Goal: Task Accomplishment & Management: Manage account settings

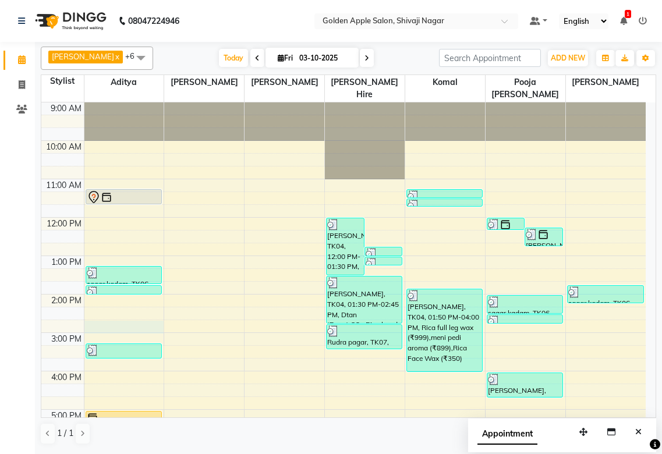
click at [153, 199] on div "9:00 AM 10:00 AM 11:00 AM 12:00 PM 1:00 PM 2:00 PM 3:00 PM 4:00 PM 5:00 PM 6:00…" at bounding box center [343, 352] width 605 height 499
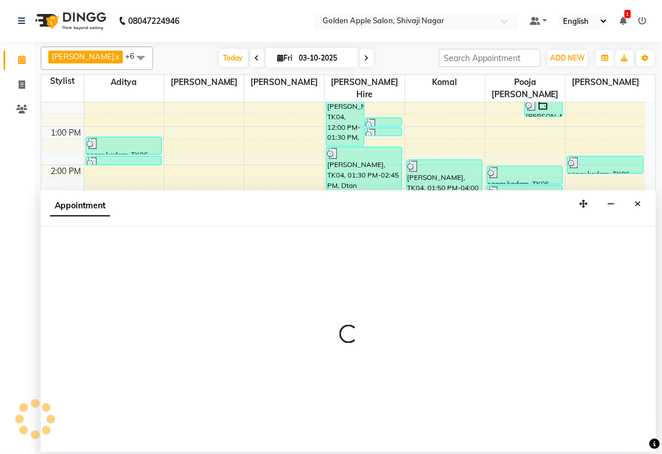
click at [147, 203] on div "Appointment" at bounding box center [349, 208] width 616 height 36
select select "54411"
select select "885"
select select "tentative"
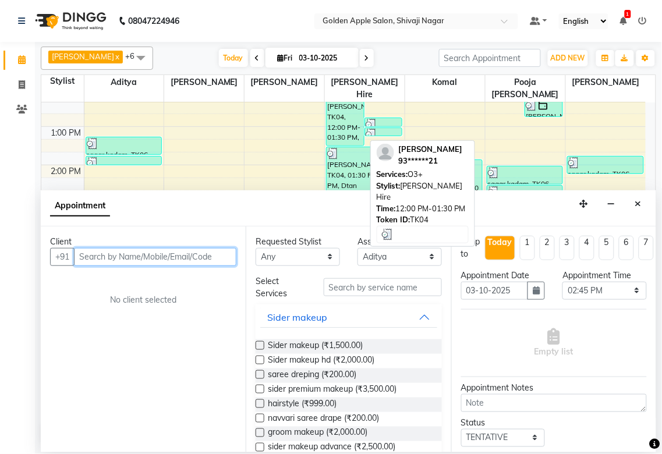
click at [340, 113] on div "[PERSON_NAME], TK04, 12:00 PM-01:30 PM, O3+" at bounding box center [345, 117] width 37 height 57
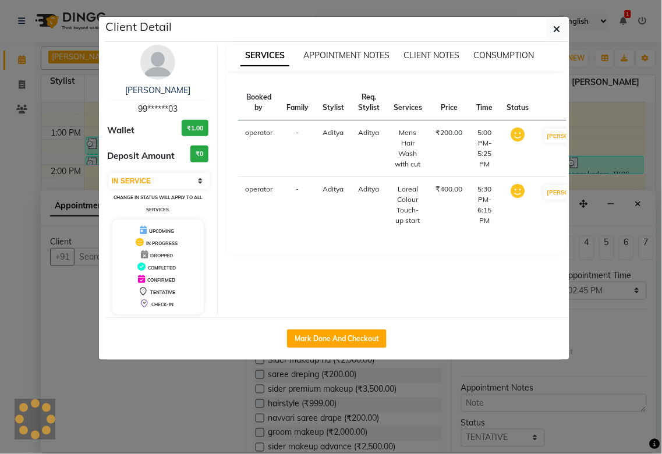
select select "3"
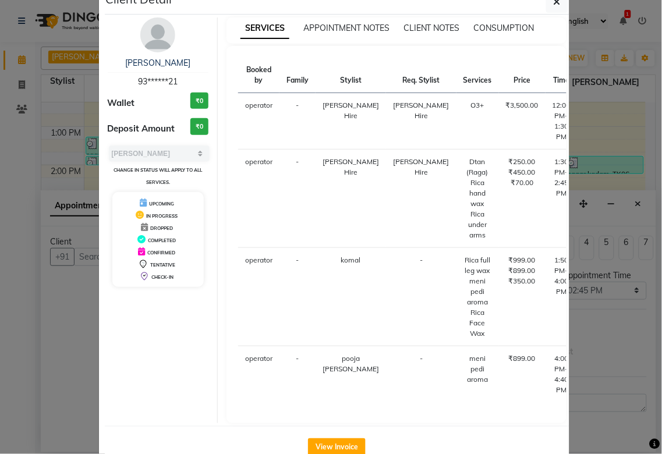
scroll to position [59, 0]
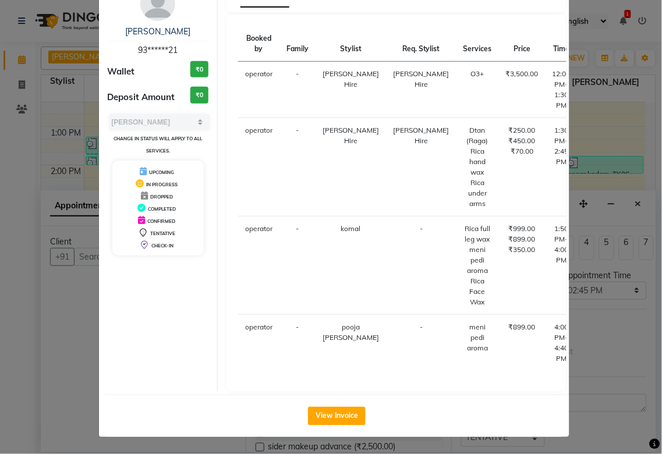
click at [577, 370] on ngb-modal-window "Client Detail [PERSON_NAME] 93******21 Wallet ₹0 Deposit Amount ₹0 Select MARK …" at bounding box center [331, 227] width 662 height 454
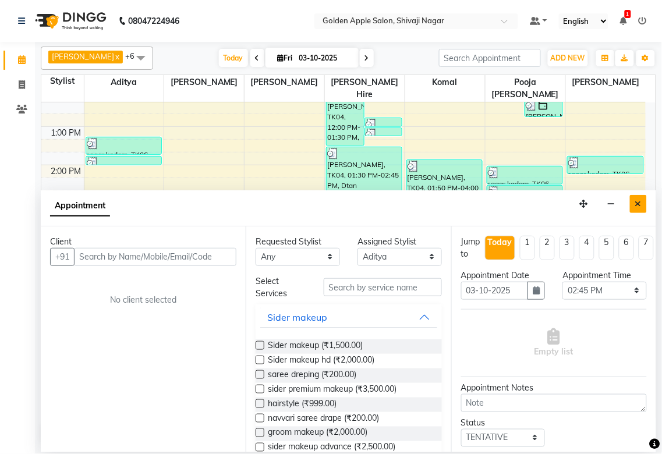
click at [638, 203] on icon "Close" at bounding box center [639, 204] width 6 height 8
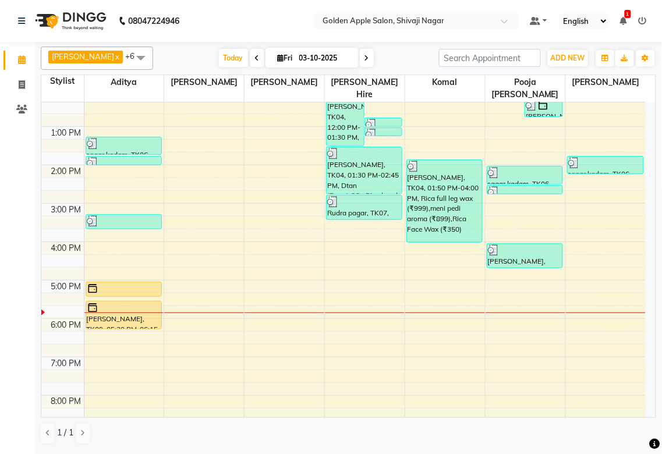
click at [334, 315] on div "9:00 AM 10:00 AM 11:00 AM 12:00 PM 1:00 PM 2:00 PM 3:00 PM 4:00 PM 5:00 PM 6:00…" at bounding box center [343, 222] width 605 height 499
select select "43898"
select select "tentative"
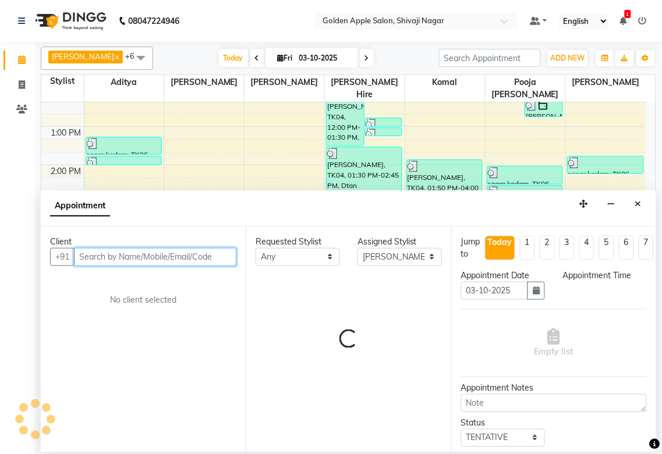
select select "1065"
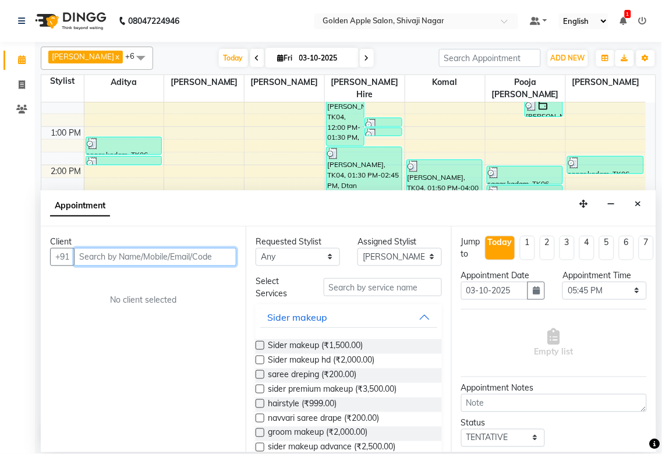
click at [165, 257] on input "text" at bounding box center [155, 257] width 163 height 18
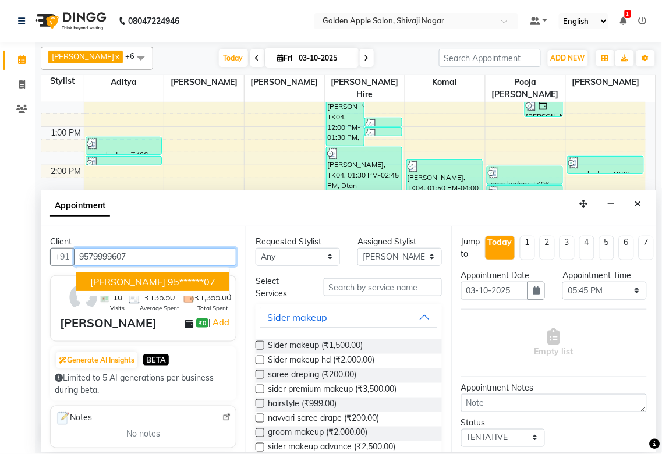
click at [218, 273] on button "[PERSON_NAME] 95******07" at bounding box center [152, 282] width 153 height 19
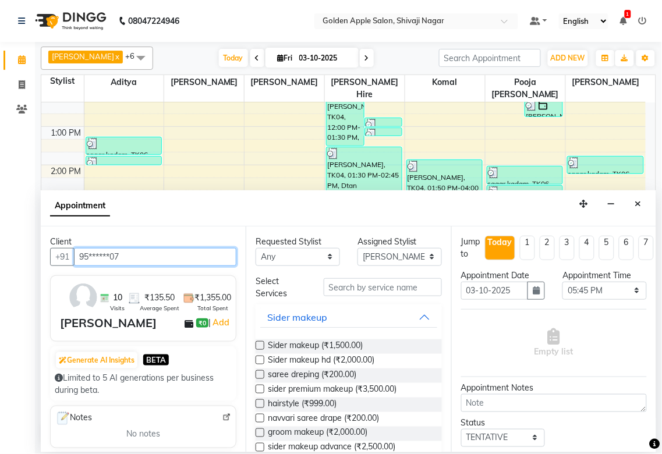
type input "95******07"
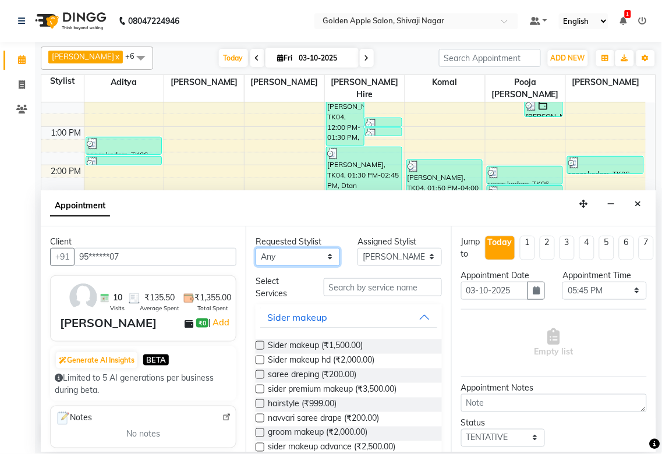
click at [315, 256] on select "Any [PERSON_NAME] ashwini [PERSON_NAME] Hire [PERSON_NAME] operator pooja [PERS…" at bounding box center [298, 257] width 84 height 18
select select "43898"
click at [256, 248] on select "Any [PERSON_NAME] ashwini [PERSON_NAME] Hire [PERSON_NAME] operator pooja [PERS…" at bounding box center [298, 257] width 84 height 18
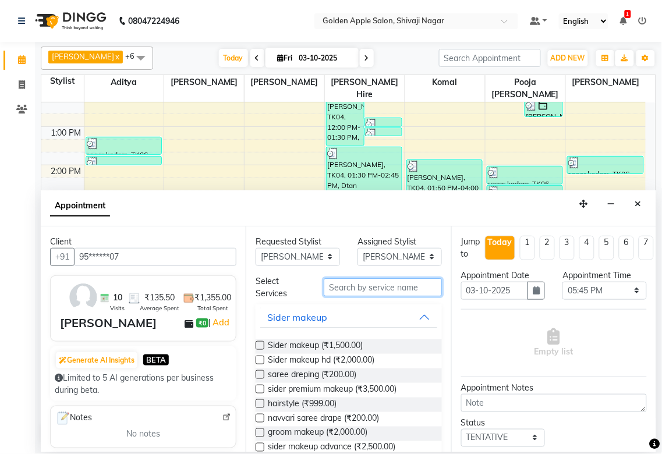
click at [336, 290] on input "text" at bounding box center [383, 287] width 118 height 18
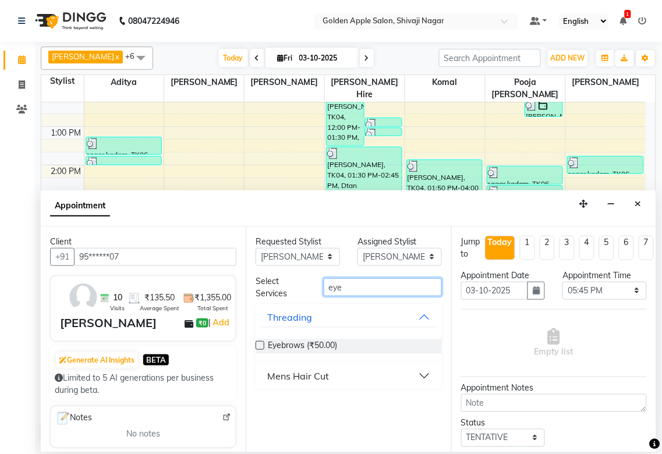
type input "eye"
click at [262, 345] on label at bounding box center [260, 345] width 9 height 9
click at [262, 345] on input "checkbox" at bounding box center [260, 347] width 8 height 8
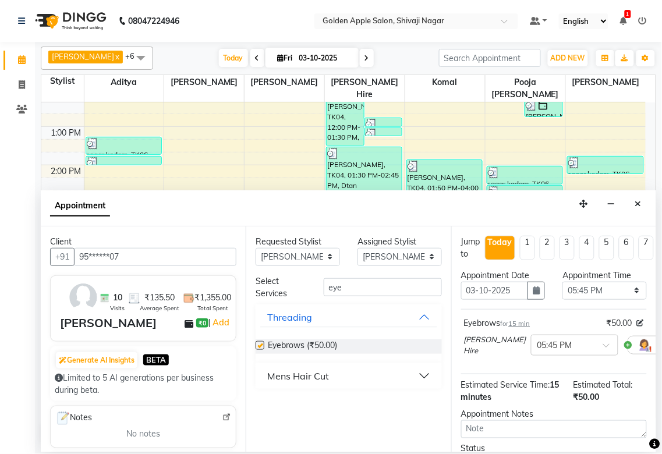
checkbox input "false"
click at [345, 293] on input "eye" at bounding box center [383, 287] width 118 height 18
type input "e"
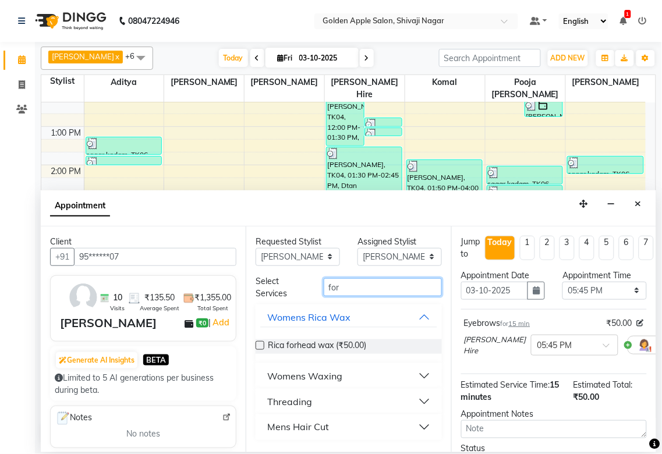
type input "for"
click at [313, 398] on button "Threading" at bounding box center [348, 401] width 177 height 21
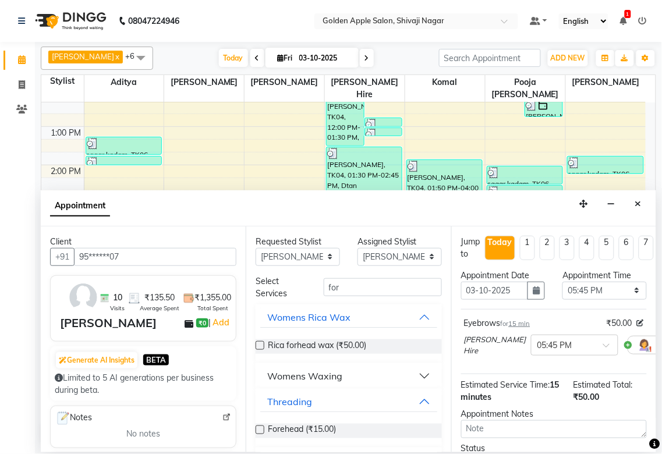
click at [259, 430] on label at bounding box center [260, 430] width 9 height 9
click at [259, 430] on input "checkbox" at bounding box center [260, 432] width 8 height 8
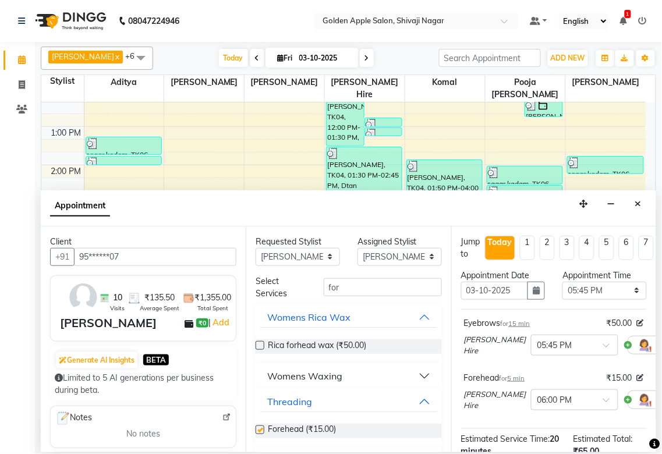
checkbox input "false"
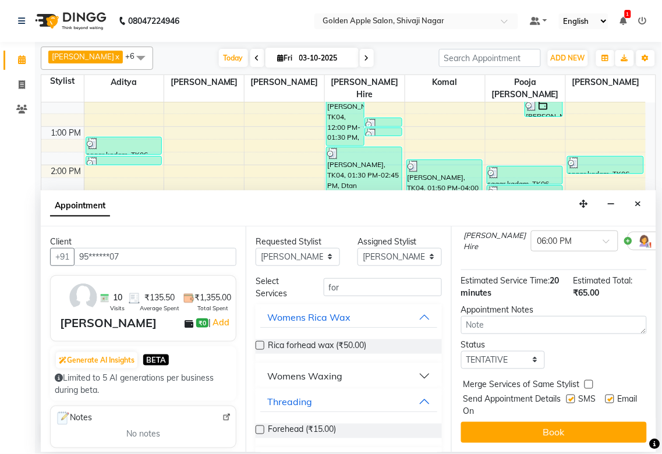
scroll to position [169, 0]
click at [505, 352] on select "Select TENTATIVE CONFIRM CHECK-IN UPCOMING" at bounding box center [503, 360] width 84 height 18
select select "confirm booking"
click at [461, 351] on select "Select TENTATIVE CONFIRM CHECK-IN UPCOMING" at bounding box center [503, 360] width 84 height 18
click at [567, 395] on label at bounding box center [571, 399] width 9 height 9
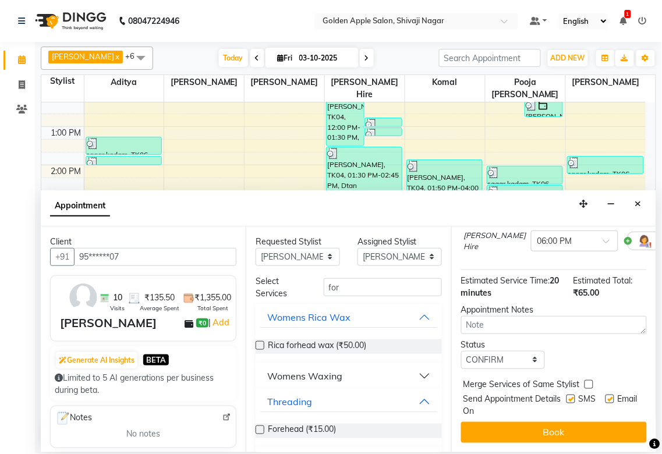
click at [567, 397] on input "checkbox" at bounding box center [571, 401] width 8 height 8
checkbox input "false"
click at [606, 395] on label at bounding box center [610, 399] width 9 height 9
click at [606, 397] on input "checkbox" at bounding box center [610, 401] width 8 height 8
checkbox input "false"
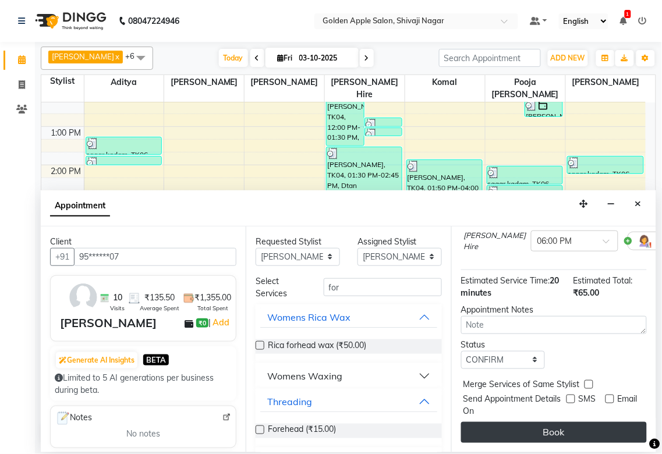
click at [548, 426] on button "Book" at bounding box center [554, 432] width 186 height 21
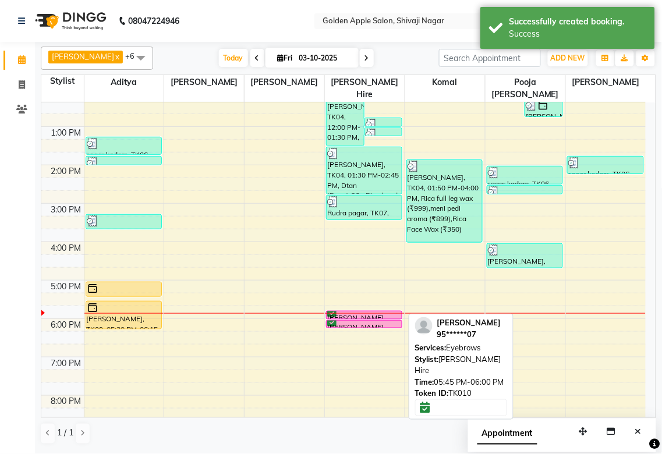
click at [354, 317] on div at bounding box center [364, 319] width 75 height 5
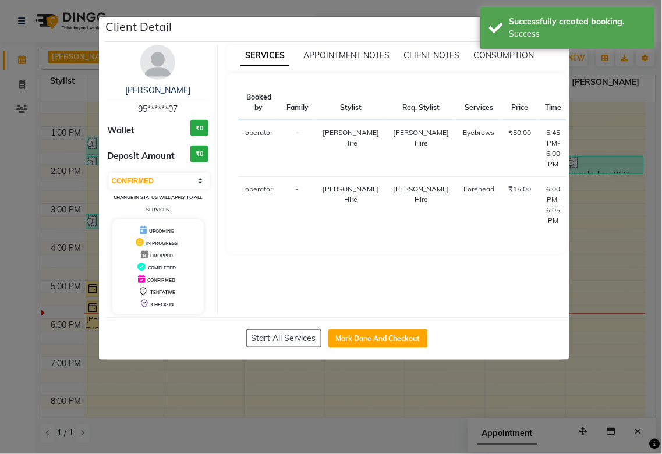
click at [613, 135] on button "START" at bounding box center [625, 136] width 24 height 15
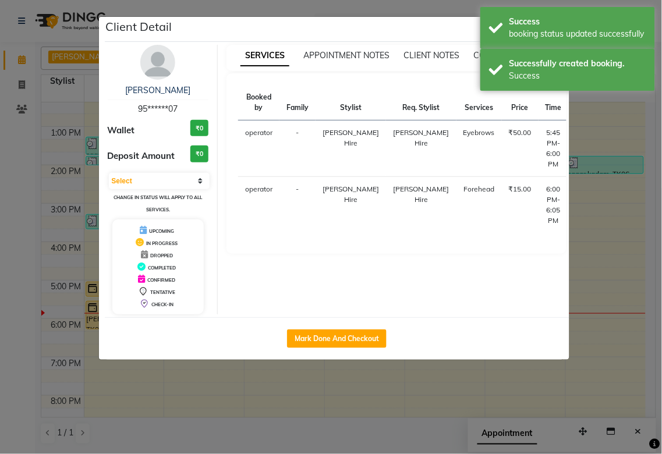
click at [629, 190] on button "START" at bounding box center [641, 192] width 24 height 15
select select "1"
click at [585, 241] on ngb-modal-window "Client Detail [PERSON_NAME] 95******07 Wallet ₹0 Deposit Amount ₹0 Select IN SE…" at bounding box center [331, 227] width 662 height 454
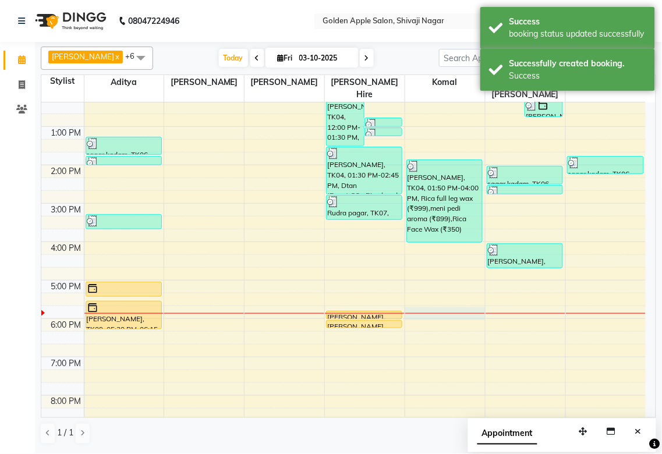
click at [431, 312] on div "9:00 AM 10:00 AM 11:00 AM 12:00 PM 1:00 PM 2:00 PM 3:00 PM 4:00 PM 5:00 PM 6:00…" at bounding box center [343, 222] width 605 height 499
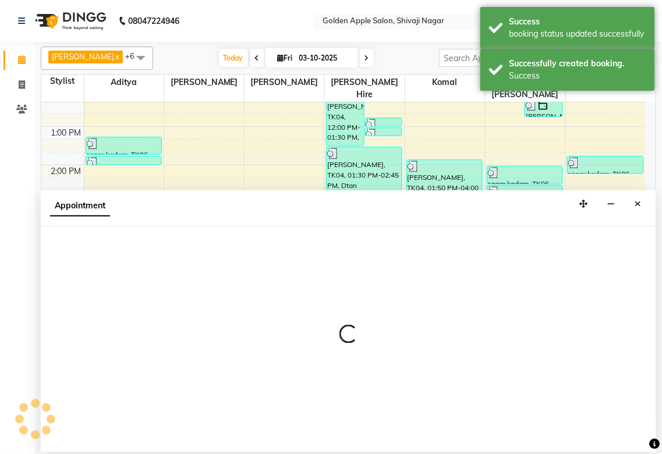
select select "92063"
select select "tentative"
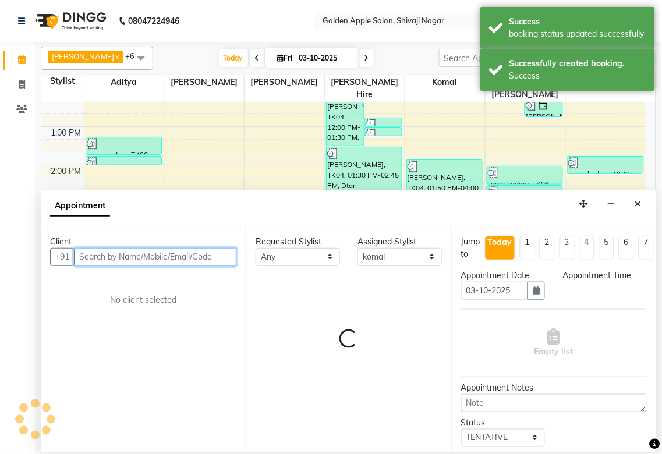
select select "1065"
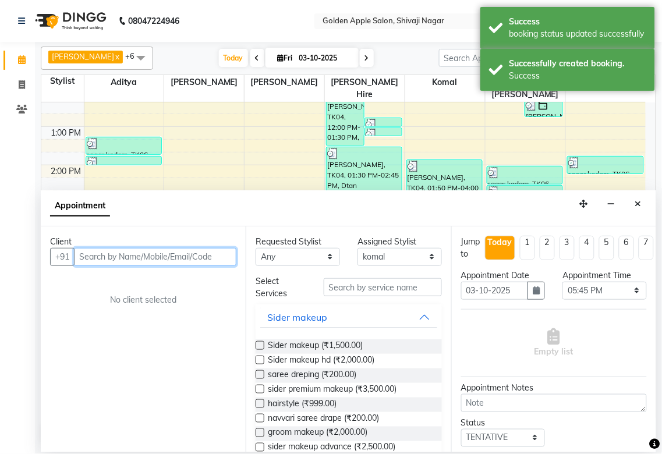
click at [132, 261] on input "text" at bounding box center [155, 257] width 163 height 18
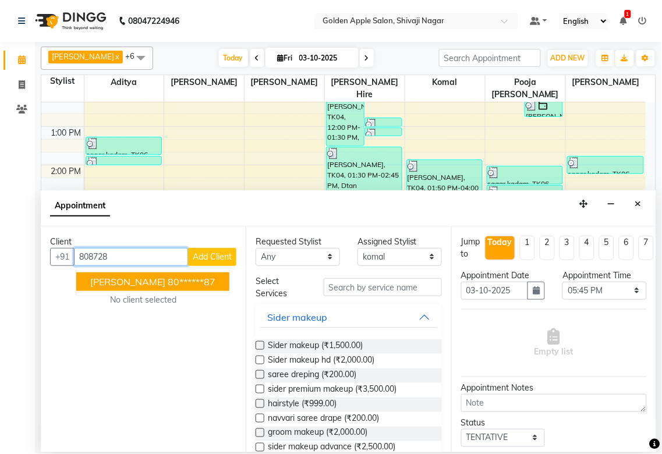
click at [185, 280] on ngb-highlight "80******87" at bounding box center [192, 282] width 48 height 12
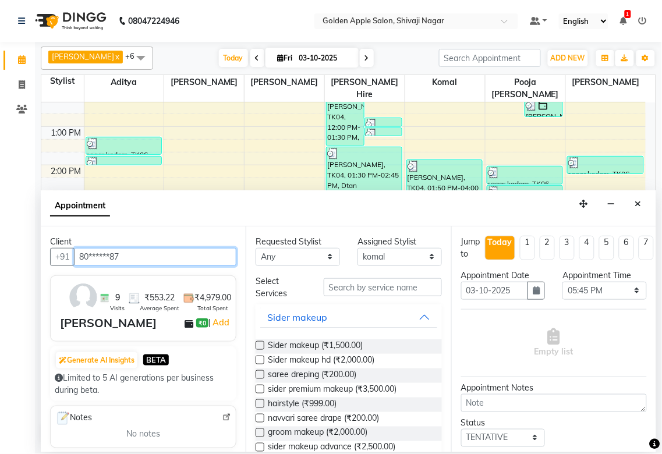
type input "80******87"
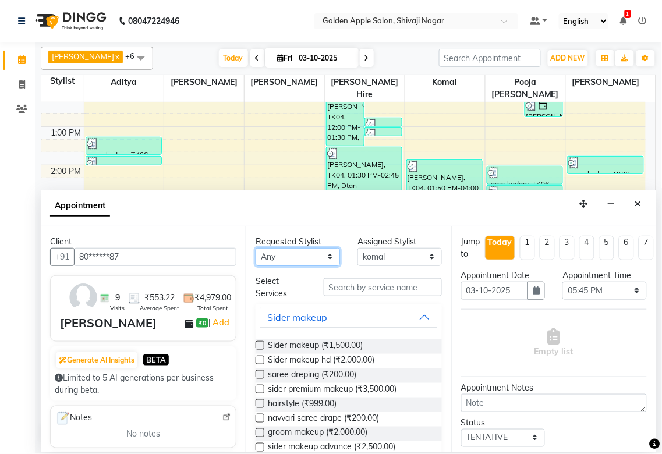
click at [292, 255] on select "Any [PERSON_NAME] ashwini [PERSON_NAME] Hire [PERSON_NAME] operator pooja [PERS…" at bounding box center [298, 257] width 84 height 18
select select "92063"
click at [256, 248] on select "Any [PERSON_NAME] ashwini [PERSON_NAME] Hire [PERSON_NAME] operator pooja [PERS…" at bounding box center [298, 257] width 84 height 18
click at [348, 290] on input "text" at bounding box center [383, 287] width 118 height 18
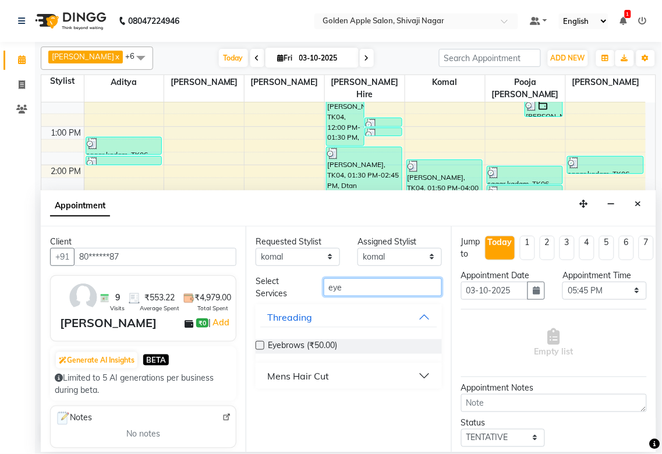
type input "eye"
click at [263, 346] on label at bounding box center [260, 345] width 9 height 9
click at [263, 346] on input "checkbox" at bounding box center [260, 347] width 8 height 8
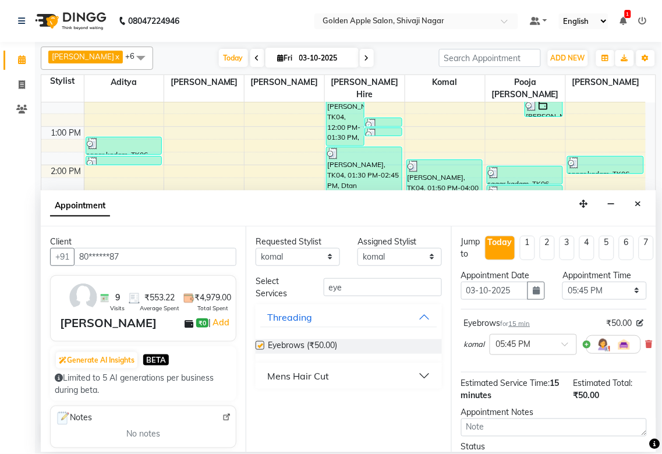
checkbox input "false"
click at [354, 288] on input "eye" at bounding box center [383, 287] width 118 height 18
type input "e"
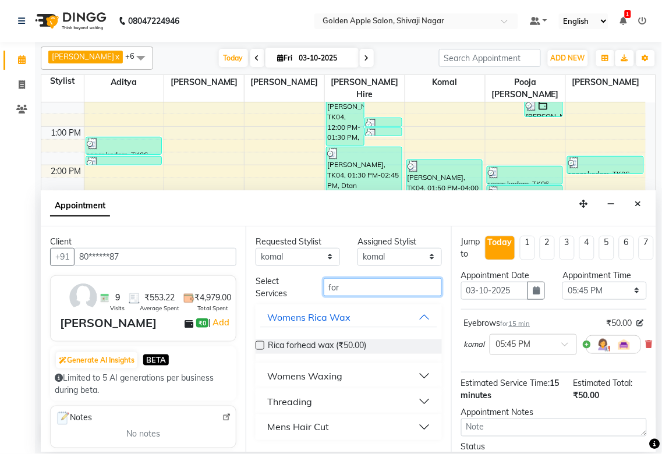
type input "for"
click at [295, 403] on div "Threading" at bounding box center [289, 402] width 45 height 14
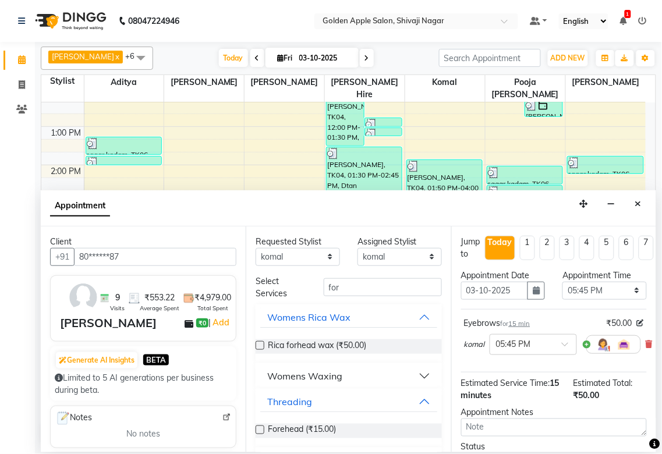
click at [260, 429] on label at bounding box center [260, 430] width 9 height 9
click at [260, 429] on input "checkbox" at bounding box center [260, 432] width 8 height 8
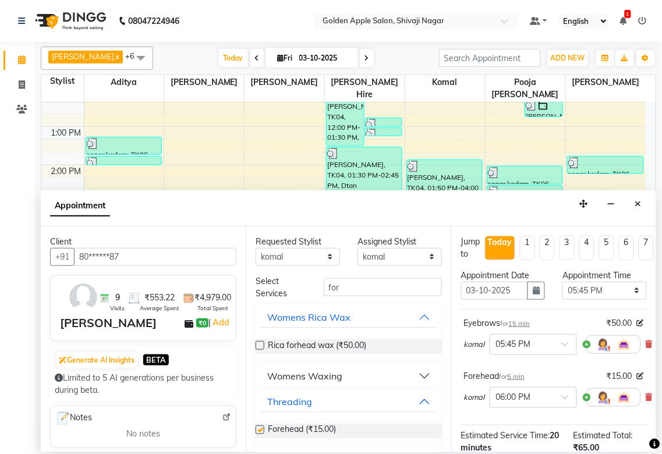
checkbox input "false"
click at [341, 288] on input "for" at bounding box center [383, 287] width 118 height 18
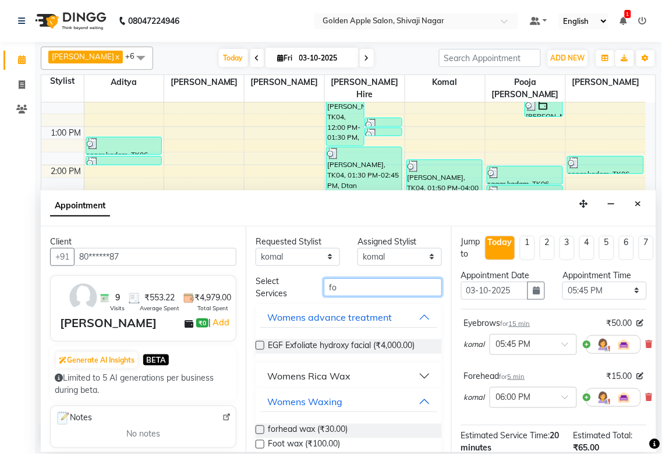
type input "f"
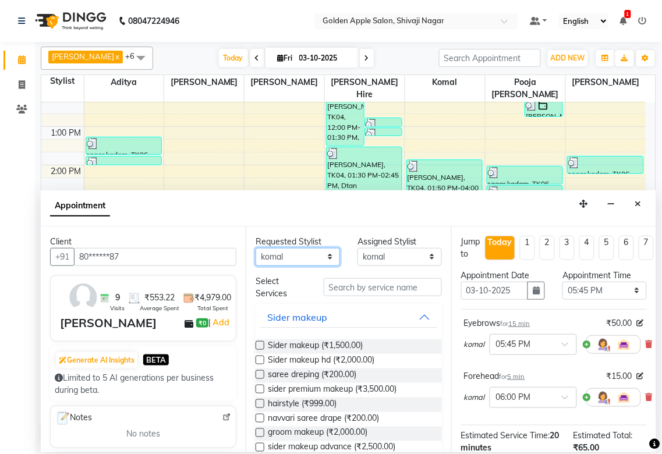
click at [327, 255] on select "Any [PERSON_NAME] ashwini [PERSON_NAME] Hire [PERSON_NAME] operator pooja [PERS…" at bounding box center [298, 257] width 84 height 18
select select "89680"
click at [256, 248] on select "Any [PERSON_NAME] ashwini [PERSON_NAME] Hire [PERSON_NAME] operator pooja [PERS…" at bounding box center [298, 257] width 84 height 18
select select "89680"
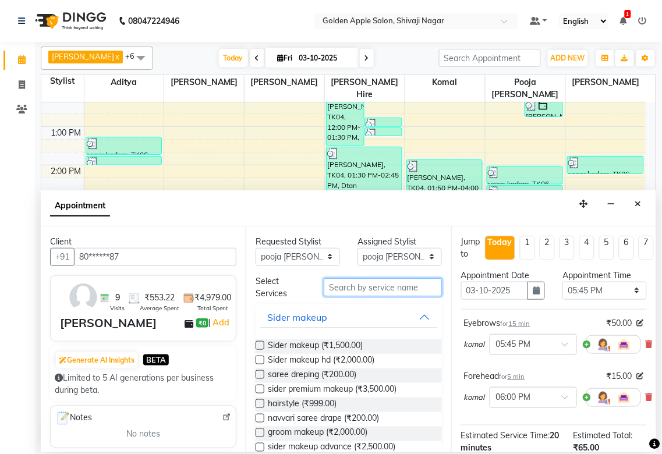
click at [369, 292] on input "text" at bounding box center [383, 287] width 118 height 18
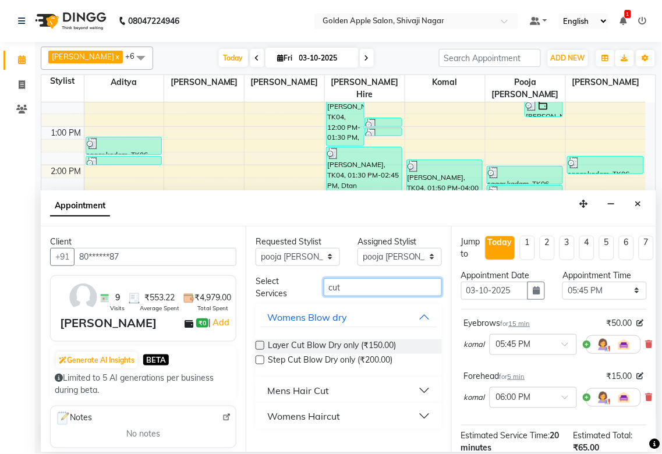
type input "cut"
click at [319, 415] on div "Womens Haircut" at bounding box center [303, 417] width 73 height 14
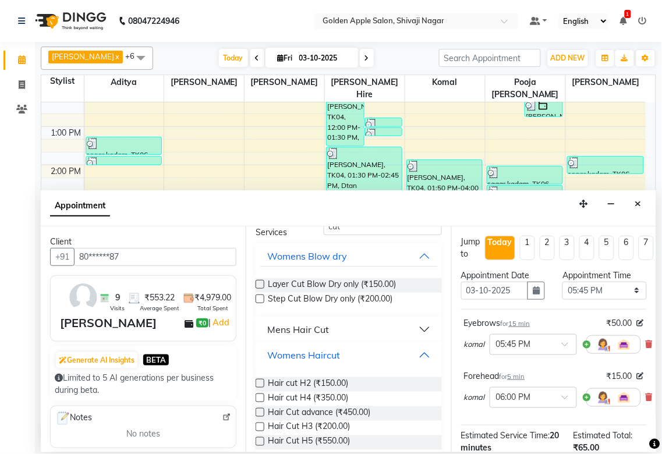
scroll to position [66, 0]
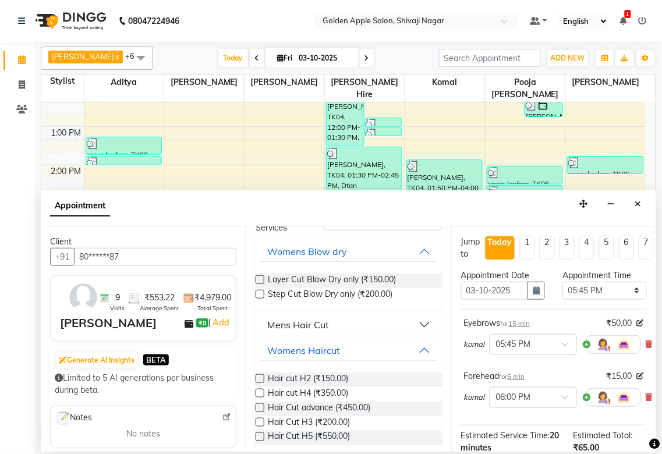
click at [259, 422] on label at bounding box center [260, 422] width 9 height 9
click at [259, 422] on input "checkbox" at bounding box center [260, 424] width 8 height 8
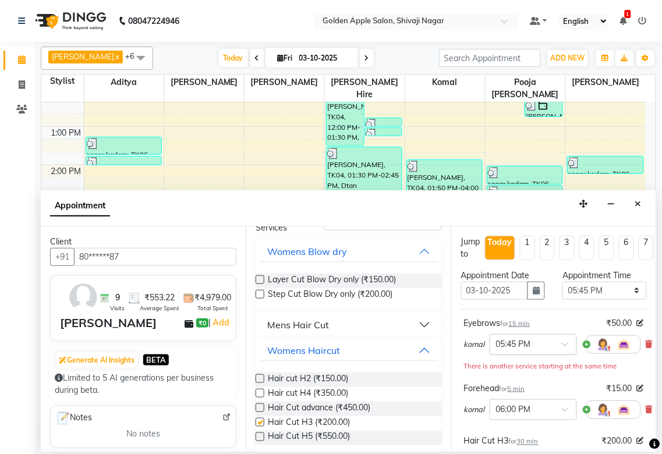
checkbox input "false"
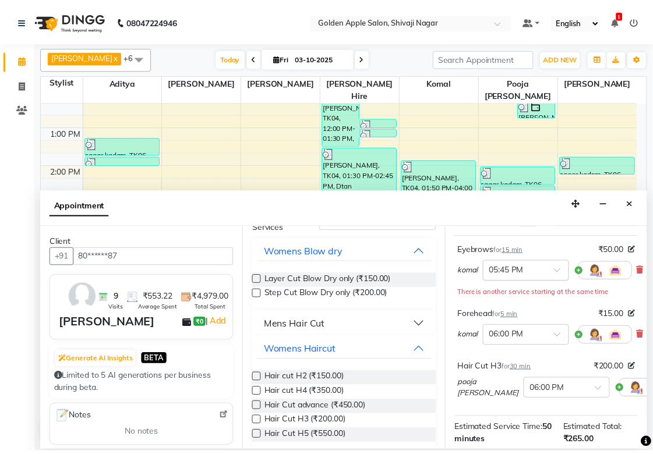
scroll to position [232, 0]
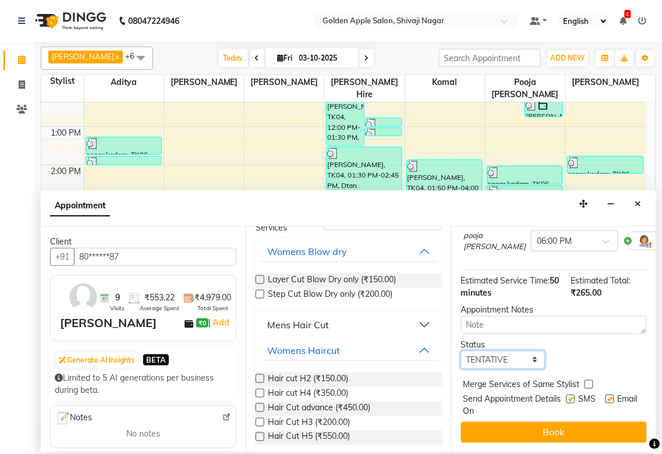
click at [511, 351] on select "Select TENTATIVE CONFIRM CHECK-IN UPCOMING" at bounding box center [503, 360] width 84 height 18
select select "confirm booking"
click at [461, 351] on select "Select TENTATIVE CONFIRM CHECK-IN UPCOMING" at bounding box center [503, 360] width 84 height 18
drag, startPoint x: 558, startPoint y: 389, endPoint x: 592, endPoint y: 403, distance: 36.3
click at [567, 395] on label at bounding box center [571, 399] width 9 height 9
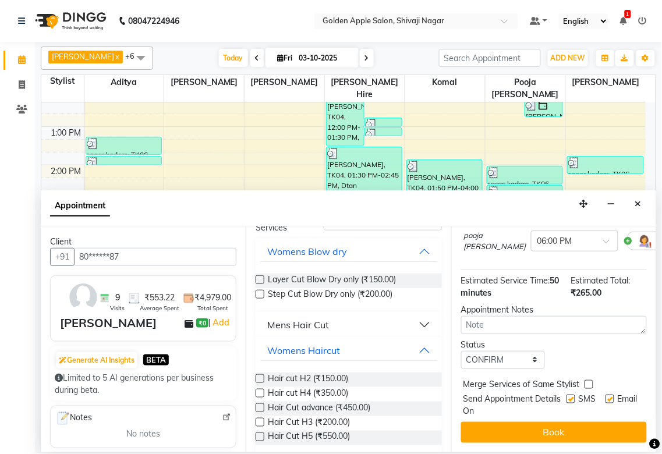
click at [567, 397] on input "checkbox" at bounding box center [571, 401] width 8 height 8
checkbox input "false"
click at [606, 395] on label at bounding box center [610, 399] width 9 height 9
click at [606, 397] on input "checkbox" at bounding box center [610, 401] width 8 height 8
checkbox input "false"
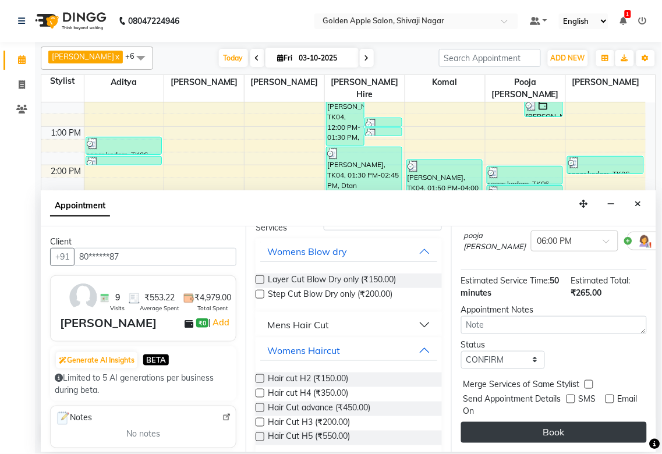
click at [566, 422] on button "Book" at bounding box center [554, 432] width 186 height 21
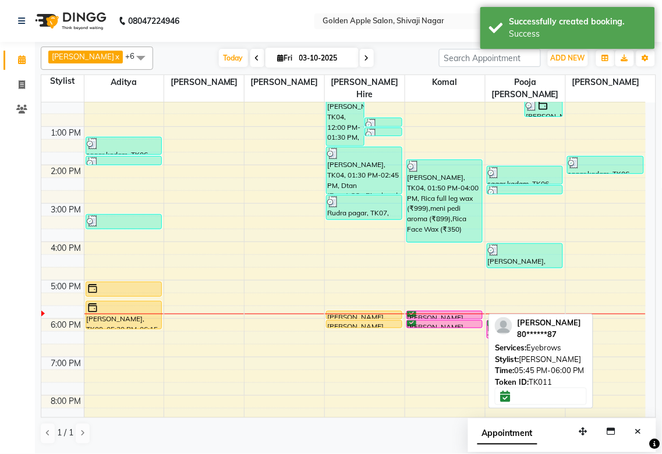
click at [461, 315] on div "[PERSON_NAME], TK11, 05:45 PM-06:00 PM, Eyebrows" at bounding box center [444, 316] width 75 height 8
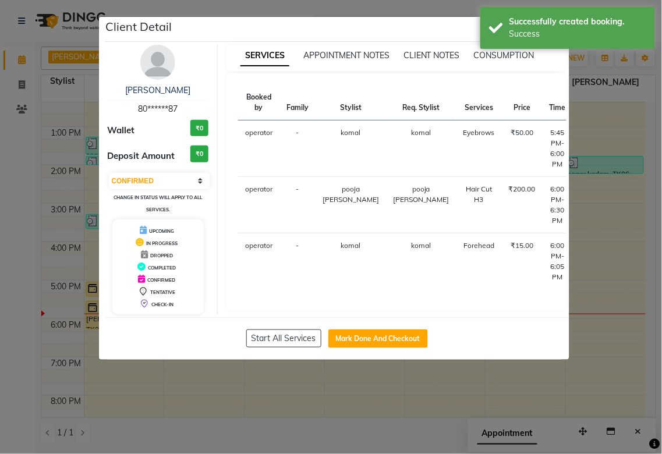
click at [617, 135] on button "START" at bounding box center [629, 136] width 24 height 15
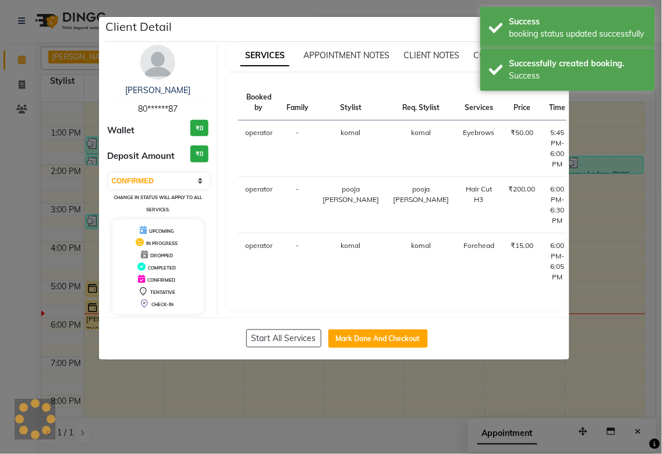
select select "select"
click at [633, 252] on button "START" at bounding box center [645, 249] width 24 height 15
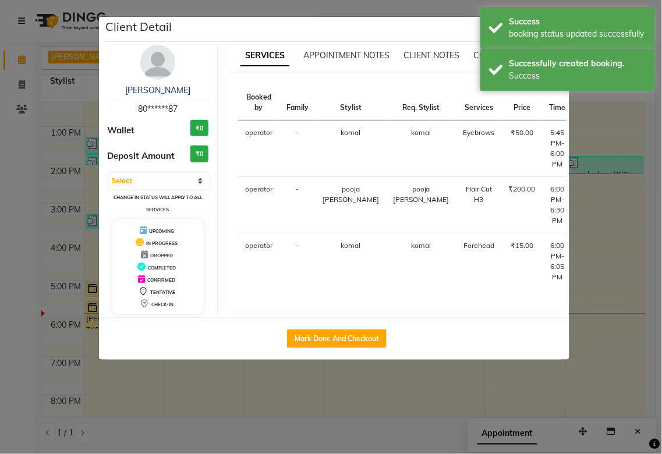
click at [584, 249] on ngb-modal-window "Client Detail [PERSON_NAME] 80******87 Wallet ₹0 Deposit Amount ₹0 Select IN SE…" at bounding box center [331, 227] width 662 height 454
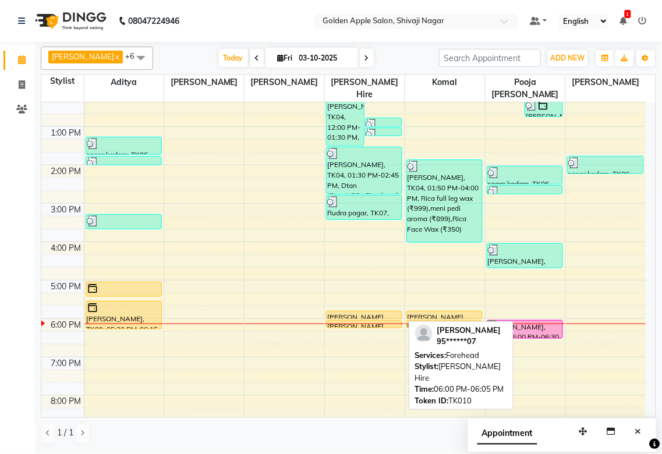
click at [390, 322] on div "[PERSON_NAME], TK10, 06:00 PM-06:05 PM, Forehead" at bounding box center [364, 324] width 75 height 7
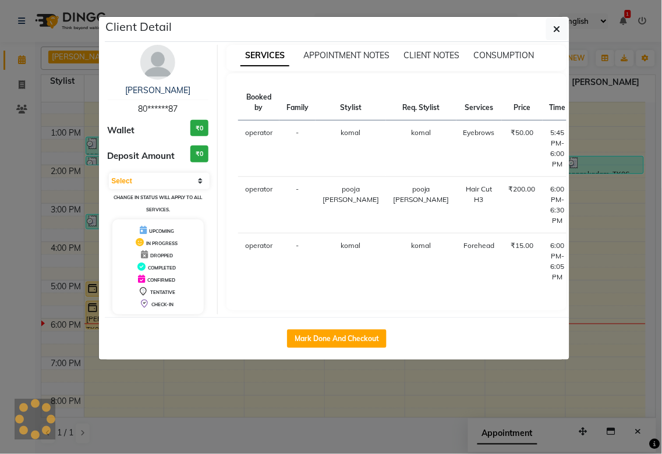
select select "1"
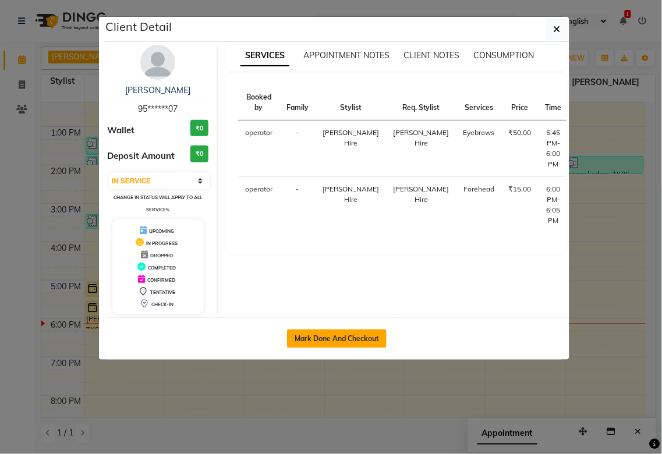
click at [339, 330] on button "Mark Done And Checkout" at bounding box center [337, 339] width 100 height 19
select select "service"
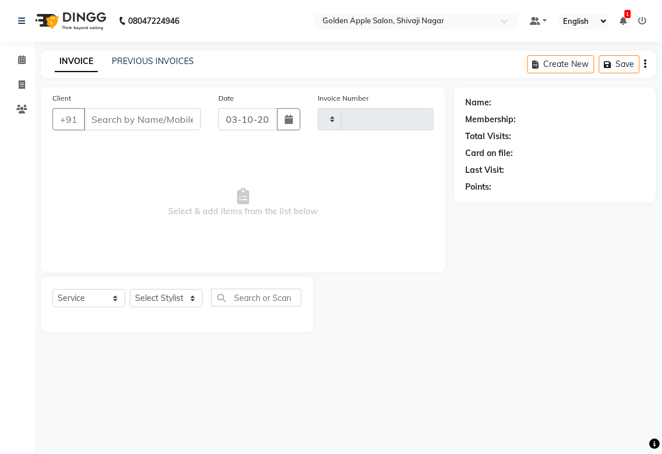
type input "2009"
select select "6072"
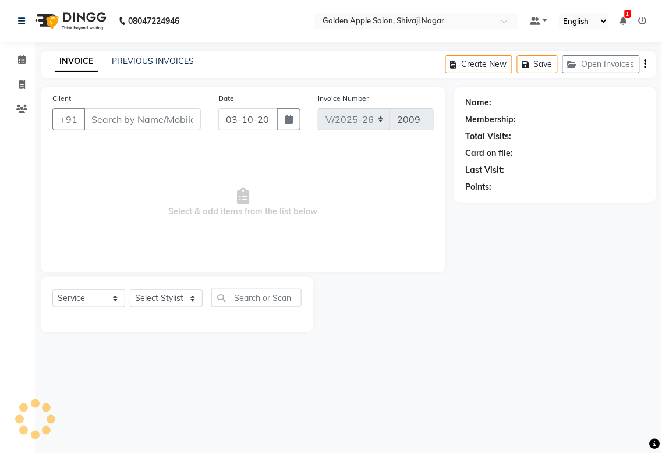
type input "95******07"
select select "43898"
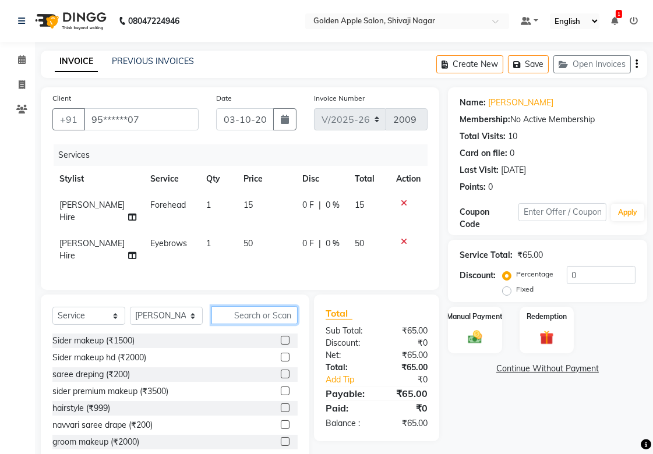
click at [244, 324] on input "text" at bounding box center [254, 315] width 86 height 18
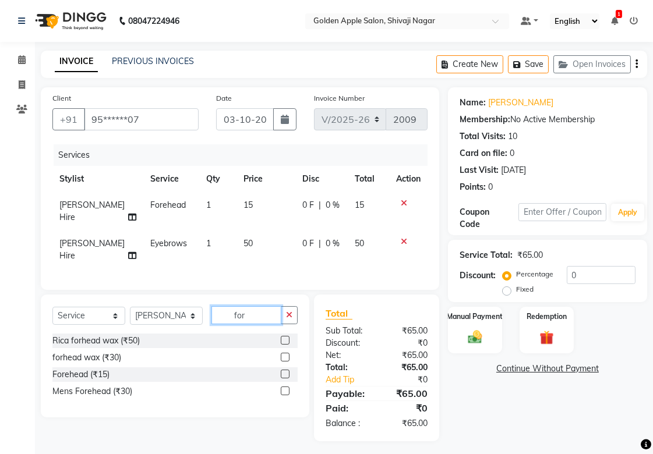
type input "for"
click at [286, 379] on label at bounding box center [285, 374] width 9 height 9
click at [286, 379] on input "checkbox" at bounding box center [285, 375] width 8 height 8
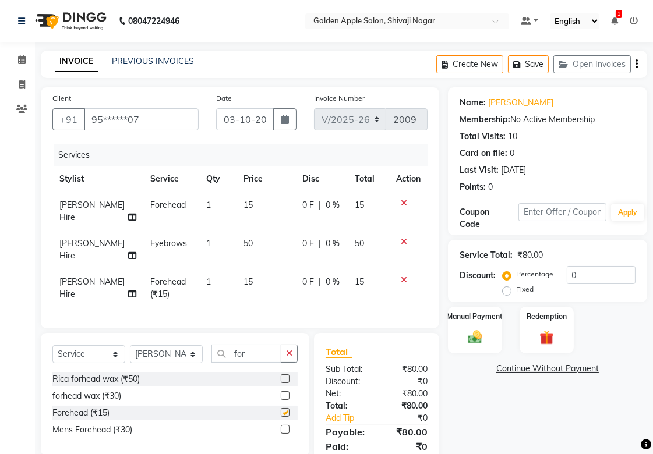
checkbox input "false"
click at [470, 326] on div "Manual Payment" at bounding box center [475, 330] width 57 height 49
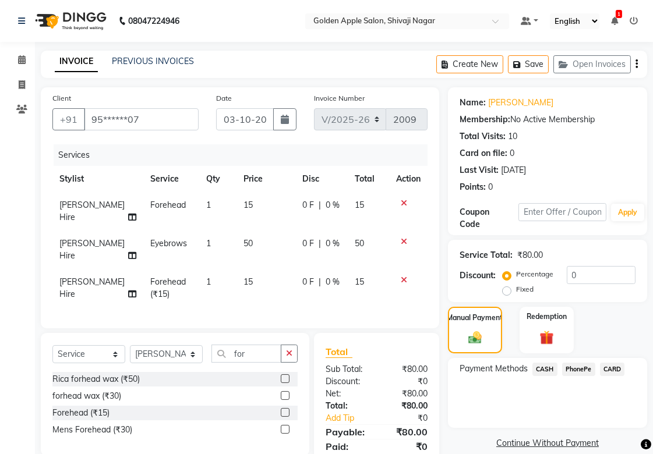
click at [566, 370] on span "PhonePe" at bounding box center [578, 369] width 33 height 13
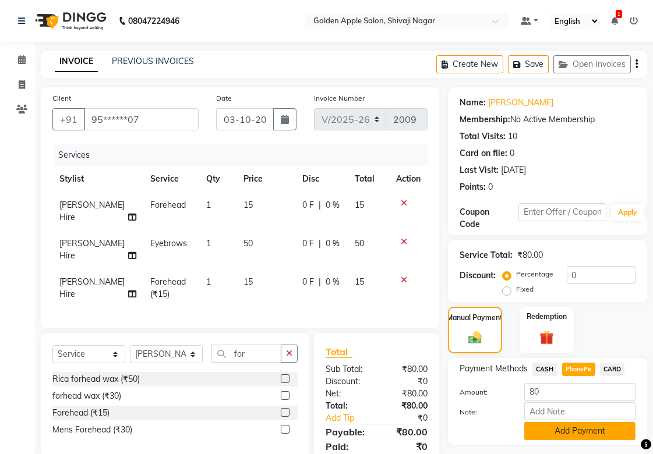
scroll to position [53, 0]
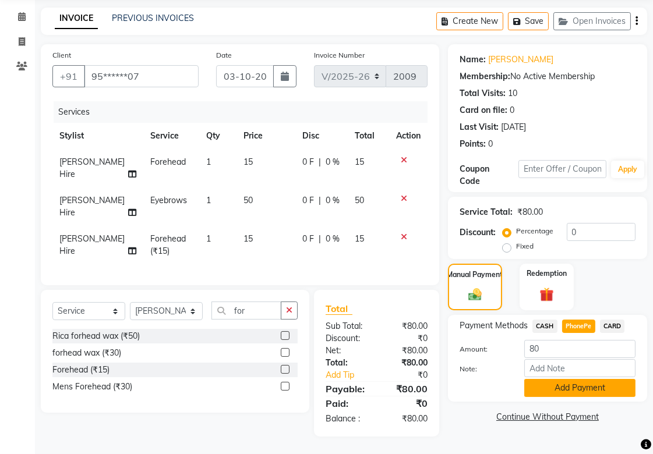
click at [562, 379] on button "Add Payment" at bounding box center [579, 388] width 111 height 18
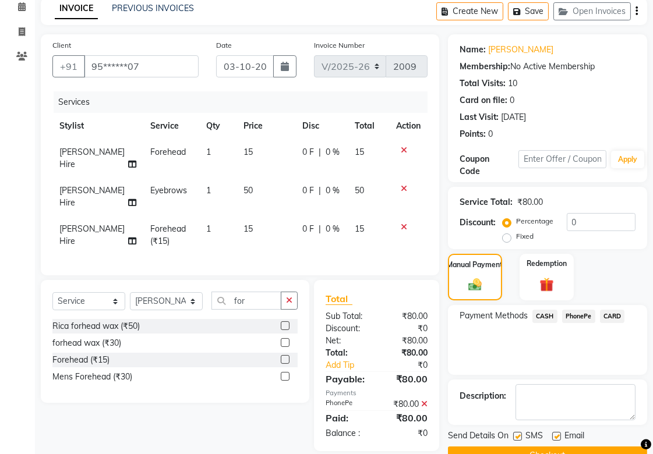
scroll to position [80, 0]
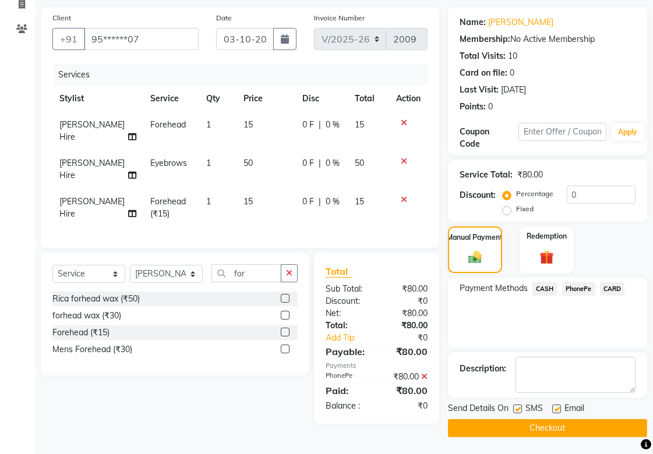
click at [517, 405] on label at bounding box center [517, 409] width 9 height 9
click at [517, 406] on input "checkbox" at bounding box center [517, 410] width 8 height 8
checkbox input "false"
click at [552, 409] on label at bounding box center [556, 409] width 9 height 9
click at [552, 409] on input "checkbox" at bounding box center [556, 410] width 8 height 8
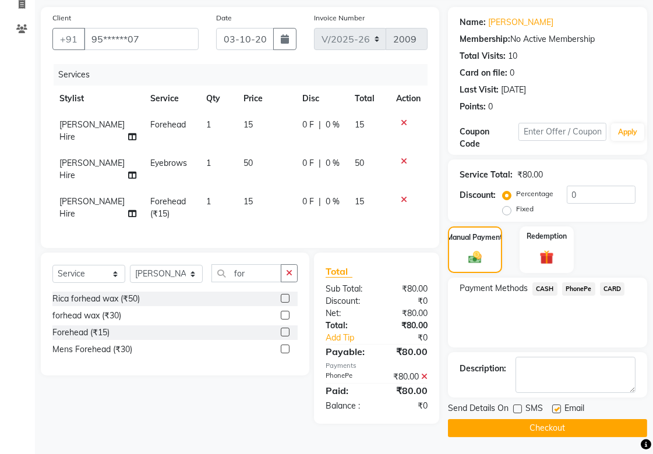
checkbox input "false"
click at [549, 424] on button "Checkout" at bounding box center [547, 428] width 199 height 18
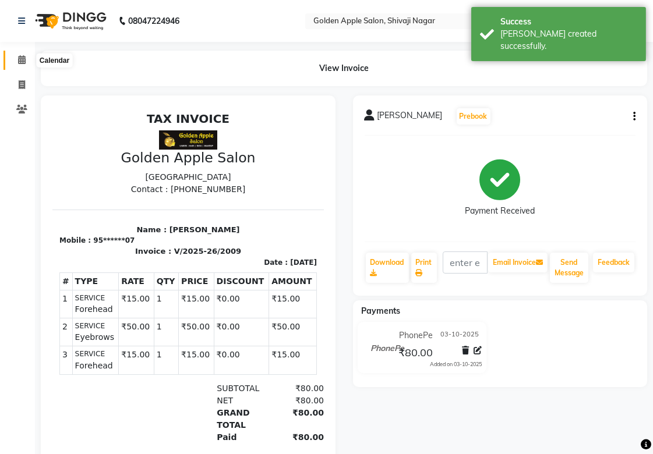
click at [19, 62] on icon at bounding box center [22, 59] width 8 height 9
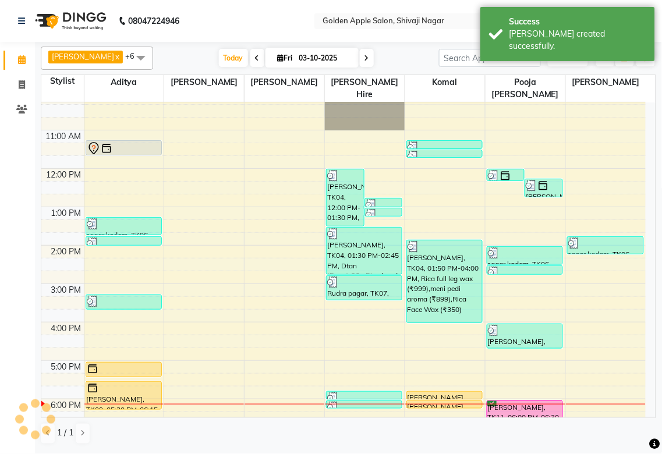
scroll to position [187, 0]
